Goal: Task Accomplishment & Management: Use online tool/utility

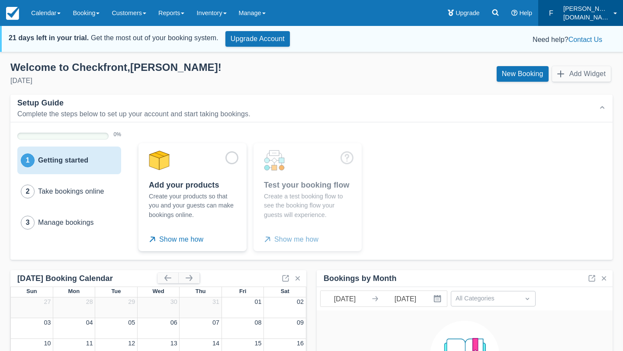
click at [579, 16] on p "[DOMAIN_NAME]" at bounding box center [585, 17] width 45 height 9
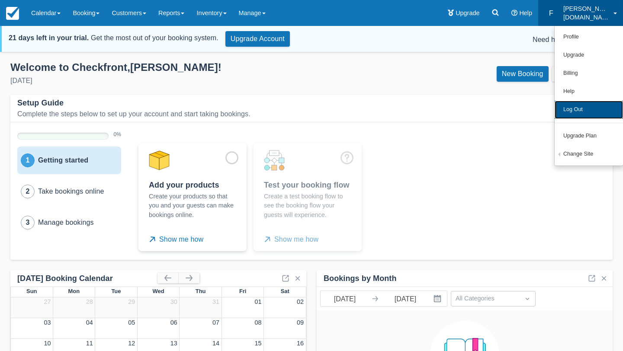
click at [587, 114] on link "Log Out" at bounding box center [588, 110] width 68 height 18
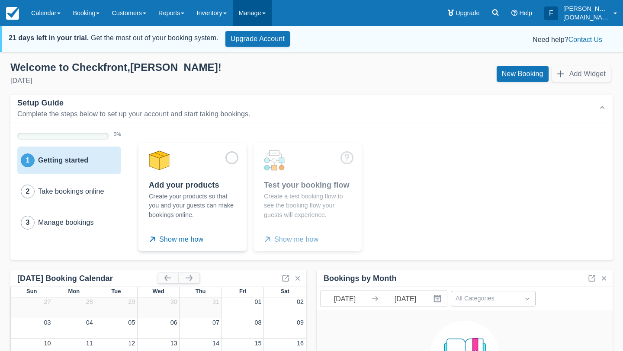
click at [260, 10] on link "Manage" at bounding box center [252, 13] width 39 height 26
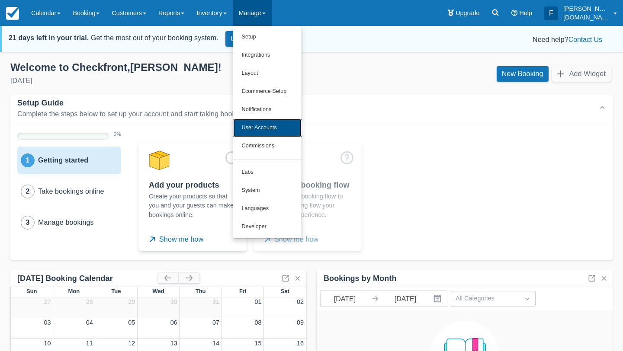
click at [286, 123] on link "User Accounts" at bounding box center [267, 128] width 68 height 18
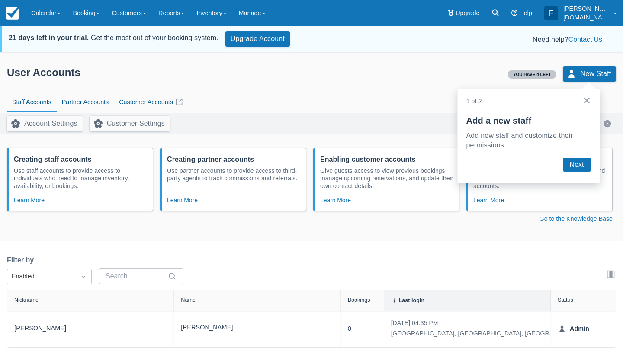
scroll to position [28, 0]
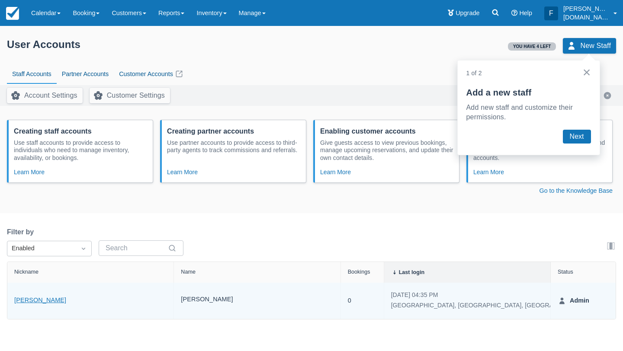
click at [29, 303] on link "[PERSON_NAME]" at bounding box center [40, 301] width 52 height 10
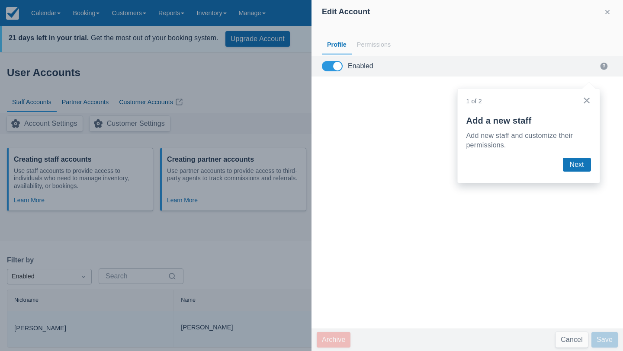
scroll to position [0, 0]
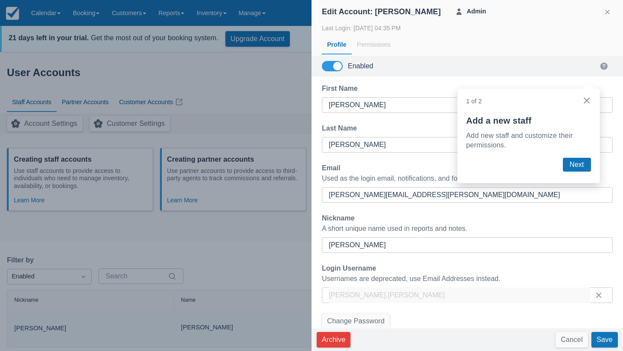
click at [399, 265] on div "Login Username" at bounding box center [467, 268] width 291 height 10
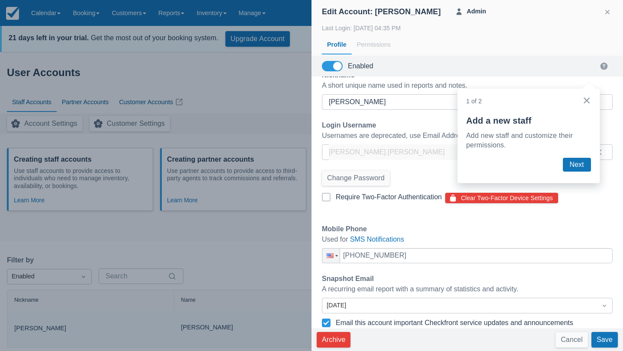
scroll to position [148, 0]
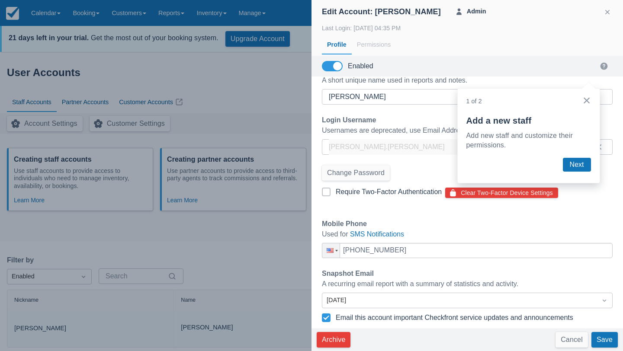
drag, startPoint x: 275, startPoint y: 72, endPoint x: 264, endPoint y: 56, distance: 18.7
click at [273, 69] on div at bounding box center [311, 175] width 623 height 351
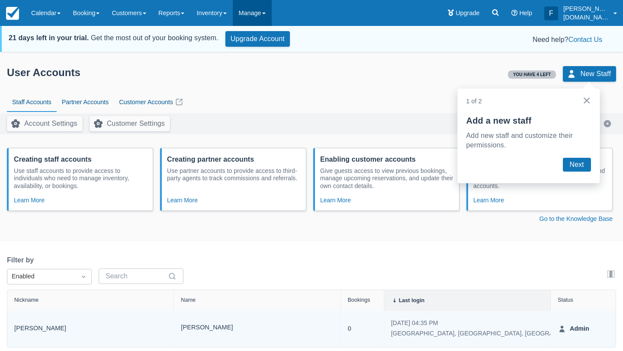
click at [247, 10] on link "Manage" at bounding box center [252, 13] width 39 height 26
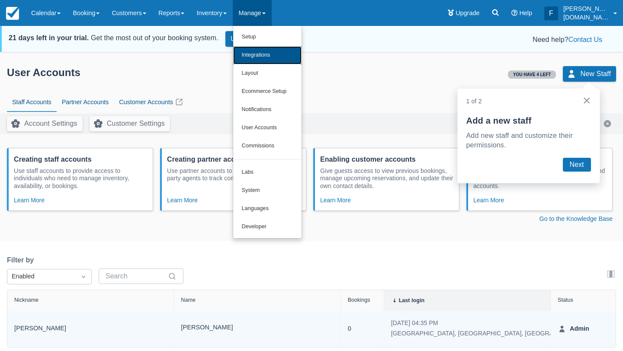
click at [259, 51] on link "Integrations" at bounding box center [267, 55] width 68 height 18
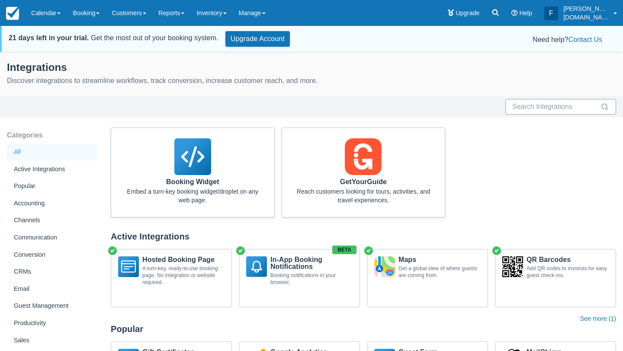
click at [543, 110] on input "text" at bounding box center [555, 107] width 86 height 16
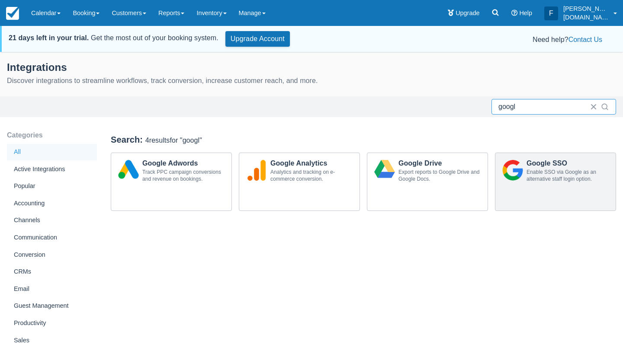
type input "googl"
click at [544, 188] on div "Google SSO Enable SSO via Google as an alternative staff login option." at bounding box center [555, 172] width 120 height 38
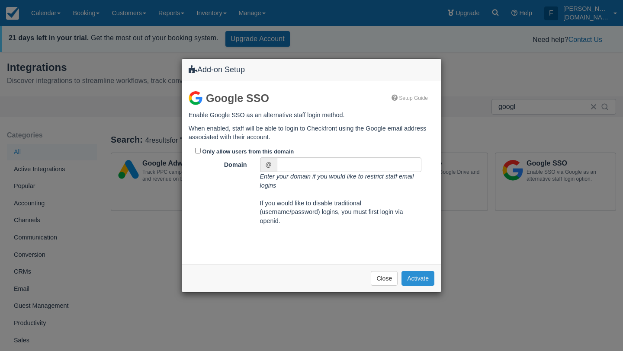
drag, startPoint x: 418, startPoint y: 282, endPoint x: 424, endPoint y: 278, distance: 6.5
click at [418, 282] on button "Activate" at bounding box center [417, 278] width 33 height 15
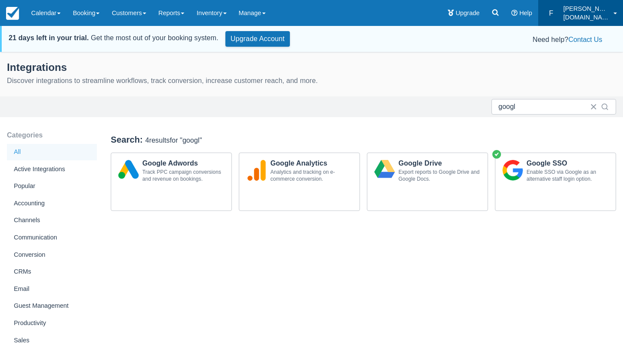
drag, startPoint x: 584, startPoint y: 16, endPoint x: 579, endPoint y: 20, distance: 6.1
click at [584, 16] on p "[DOMAIN_NAME]" at bounding box center [585, 17] width 45 height 9
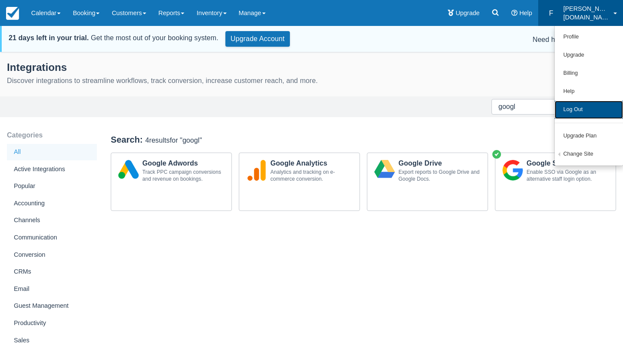
click at [570, 114] on link "Log Out" at bounding box center [588, 110] width 68 height 18
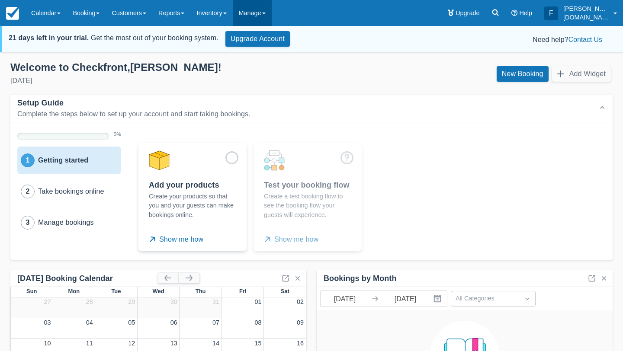
click at [264, 13] on link "Manage" at bounding box center [252, 13] width 39 height 26
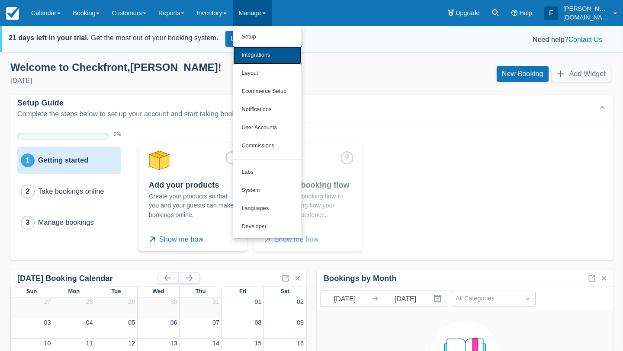
click at [284, 57] on link "Integrations" at bounding box center [267, 55] width 68 height 18
